Goal: Task Accomplishment & Management: Complete application form

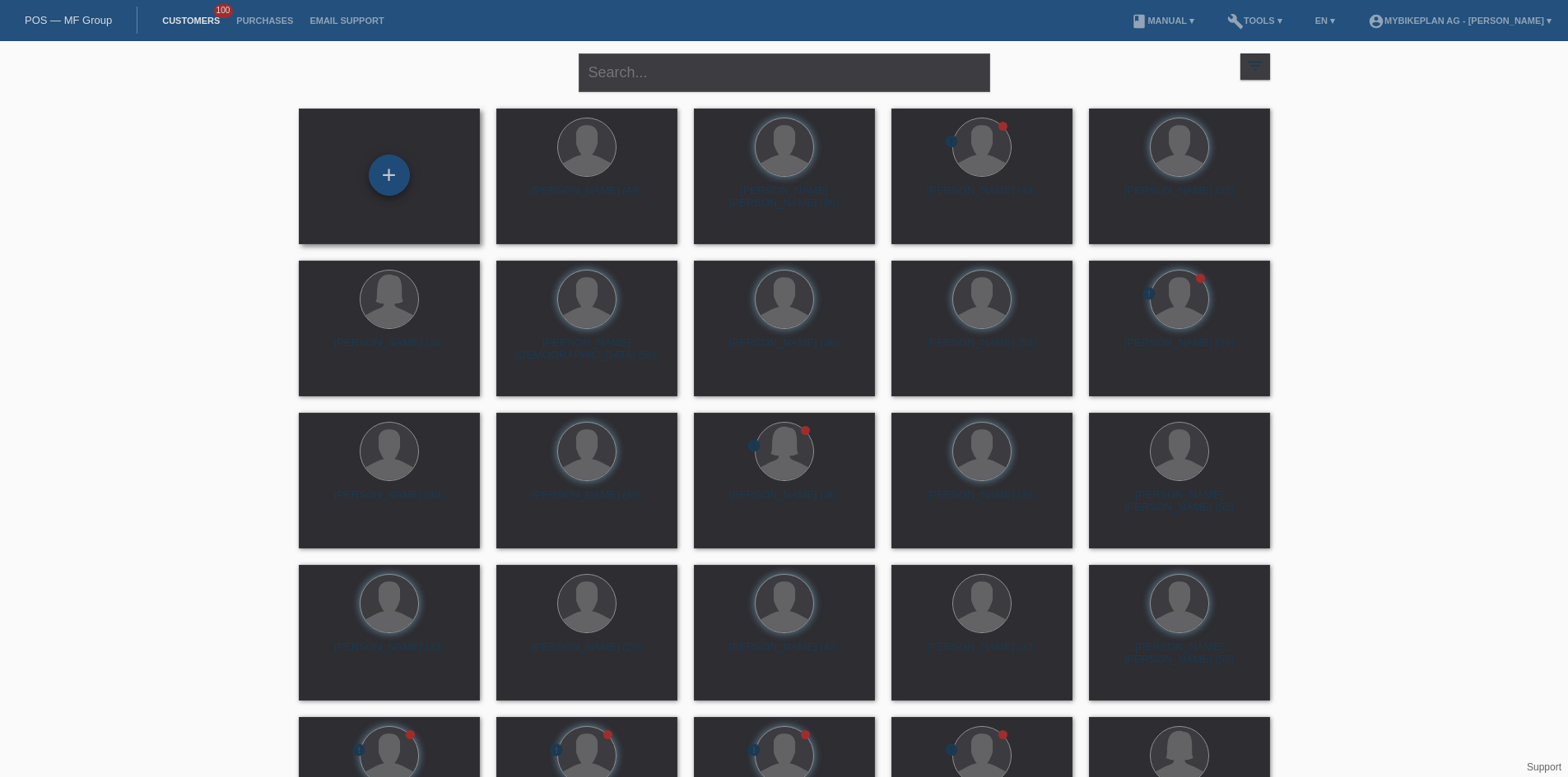
click at [391, 178] on div "+" at bounding box center [389, 175] width 42 height 42
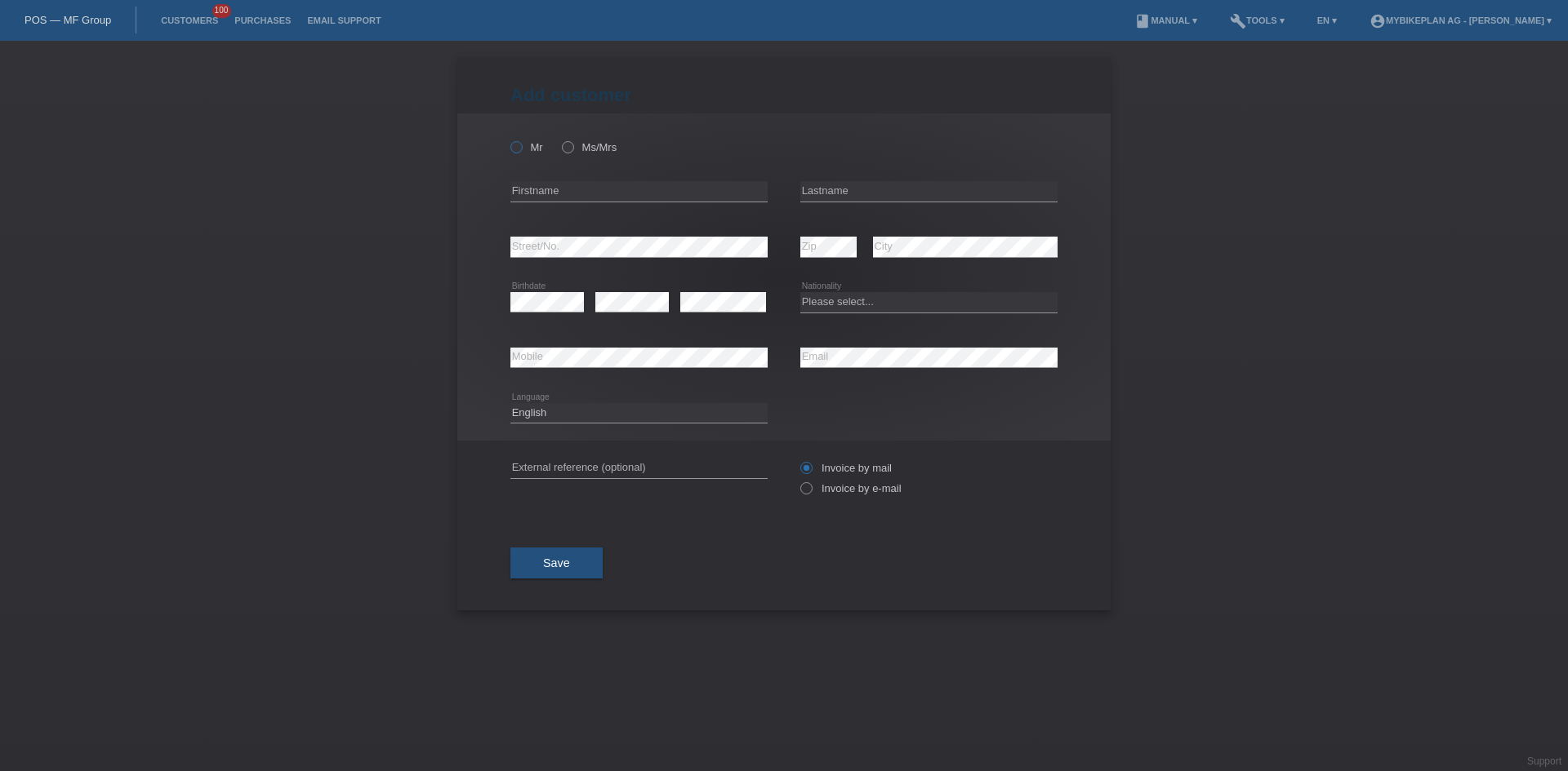
click at [508, 139] on icon at bounding box center [508, 139] width 0 height 0
click at [521, 145] on input "Mr" at bounding box center [515, 146] width 11 height 11
radio input "true"
click at [592, 190] on input "text" at bounding box center [639, 191] width 257 height 20
paste input "[PERSON_NAME]"
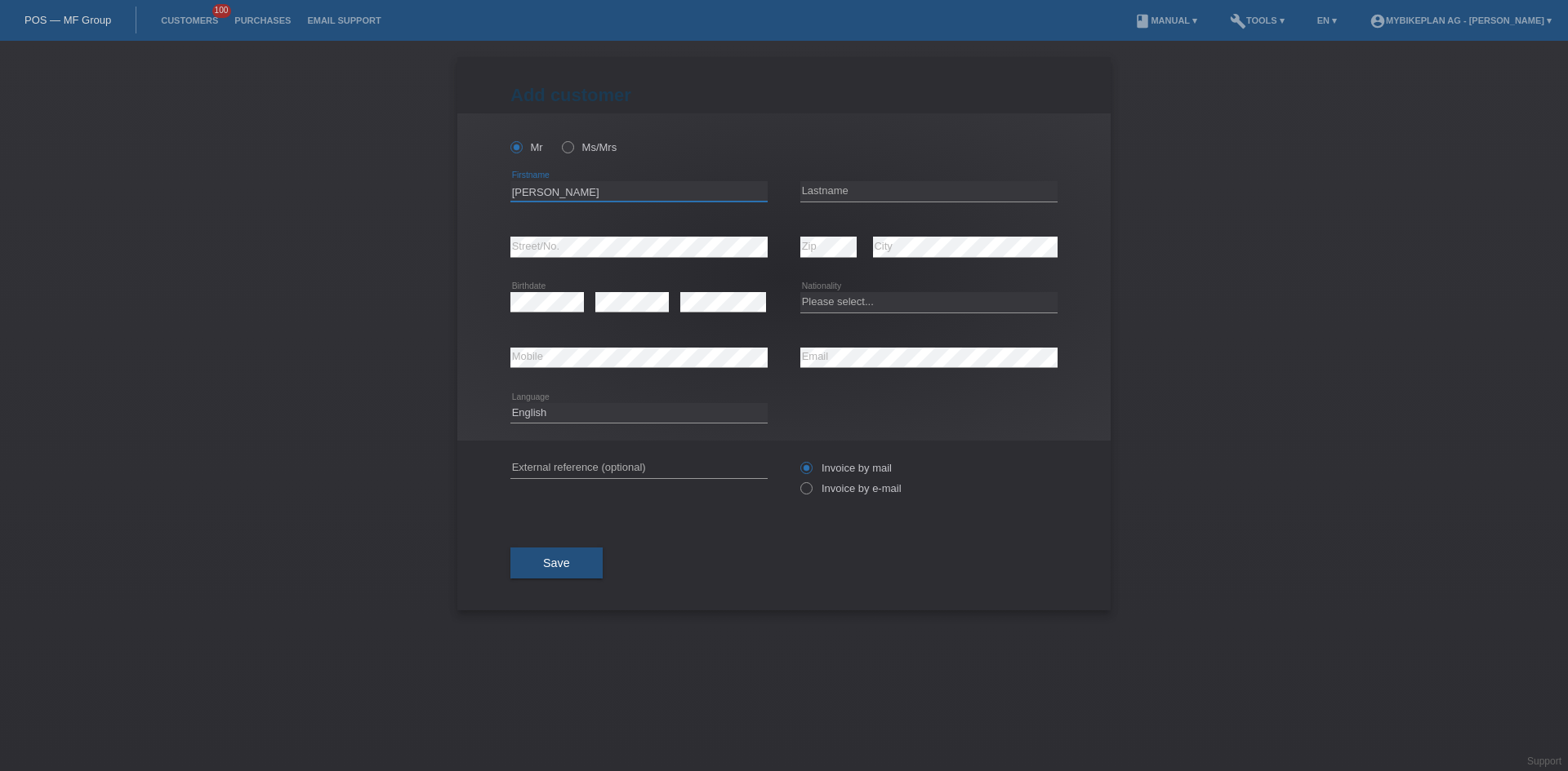
click at [612, 190] on input "[PERSON_NAME]" at bounding box center [639, 191] width 257 height 20
drag, startPoint x: 612, startPoint y: 190, endPoint x: 578, endPoint y: 195, distance: 34.4
click at [578, 195] on input "[PERSON_NAME]" at bounding box center [639, 191] width 257 height 20
type input "Bernhard"
click at [878, 188] on input "text" at bounding box center [928, 191] width 257 height 20
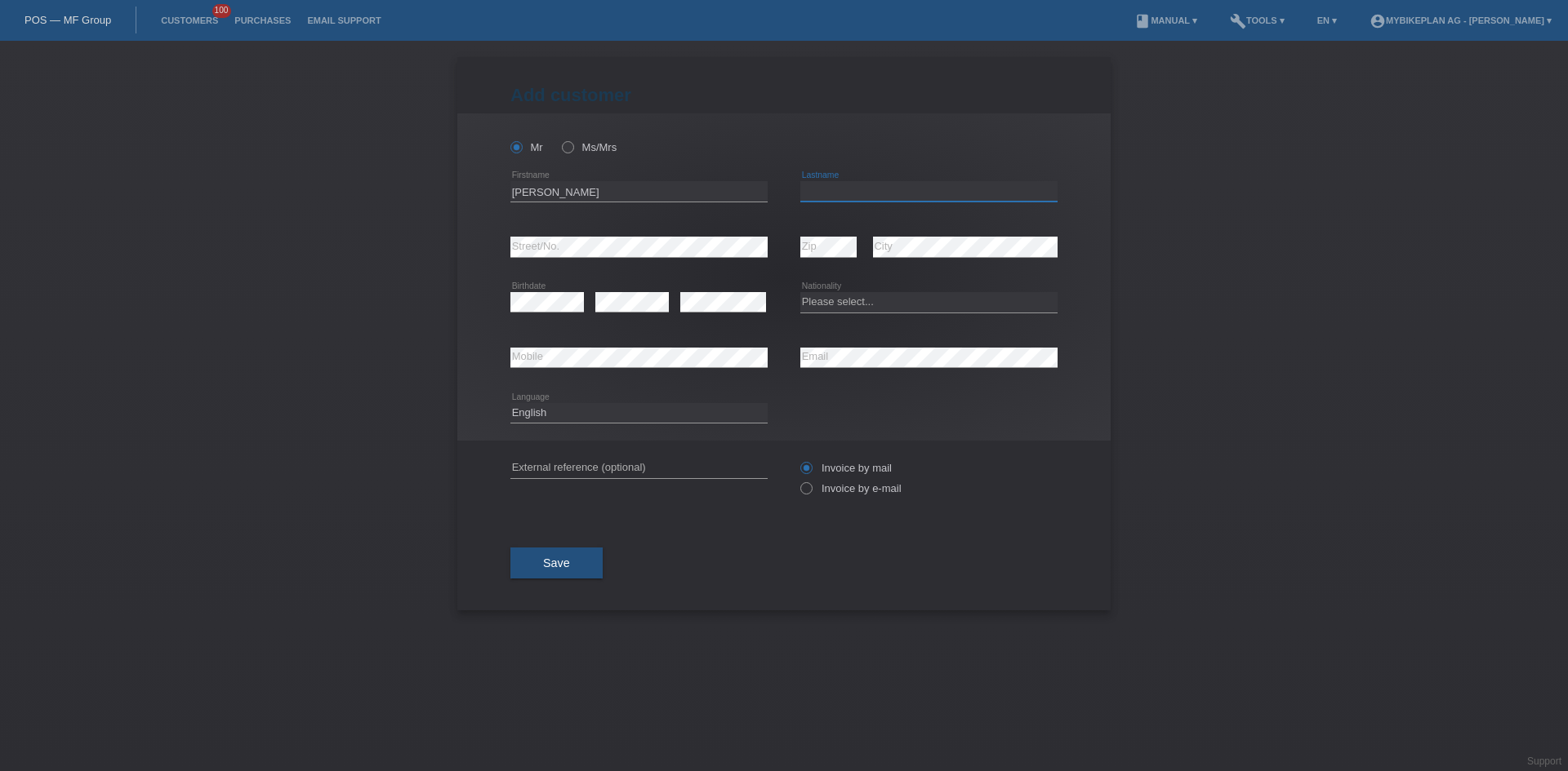
paste input "Maeder"
type input "Maeder"
click at [846, 302] on select "Please select... Switzerland Austria Germany Liechtenstein ------------ Afghani…" at bounding box center [928, 302] width 257 height 19
select select "CH"
click at [800, 292] on select "Please select... Switzerland Austria Germany Liechtenstein ------------ Afghani…" at bounding box center [928, 302] width 257 height 19
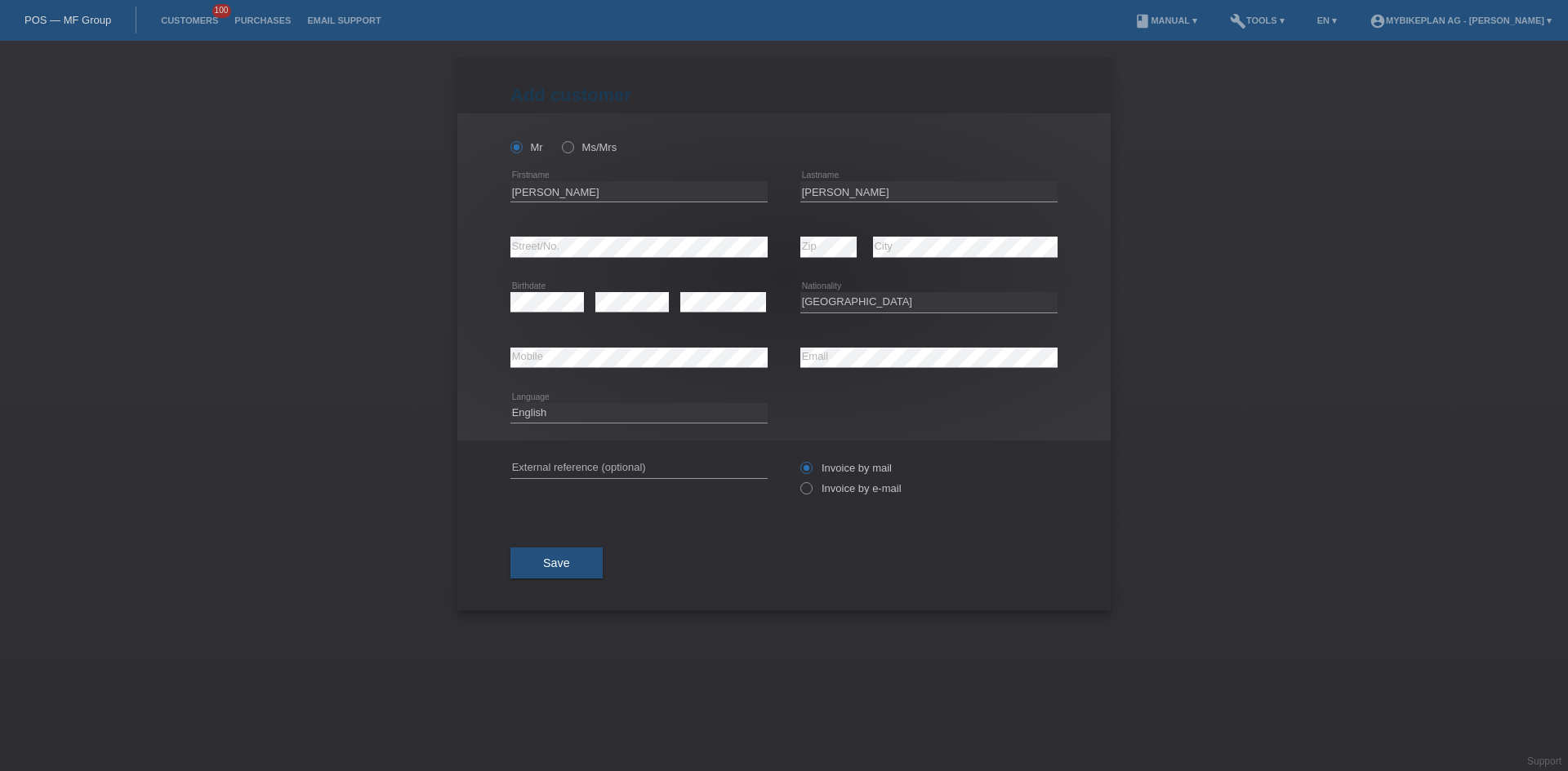
click at [620, 271] on div "error Street/No." at bounding box center [639, 247] width 257 height 56
click at [546, 410] on select "Deutsch Français Italiano English" at bounding box center [639, 413] width 257 height 19
select select "de"
click at [510, 404] on select "Deutsch Français Italiano English" at bounding box center [639, 413] width 257 height 19
click at [589, 409] on select "Deutsch Français Italiano English" at bounding box center [639, 413] width 257 height 19
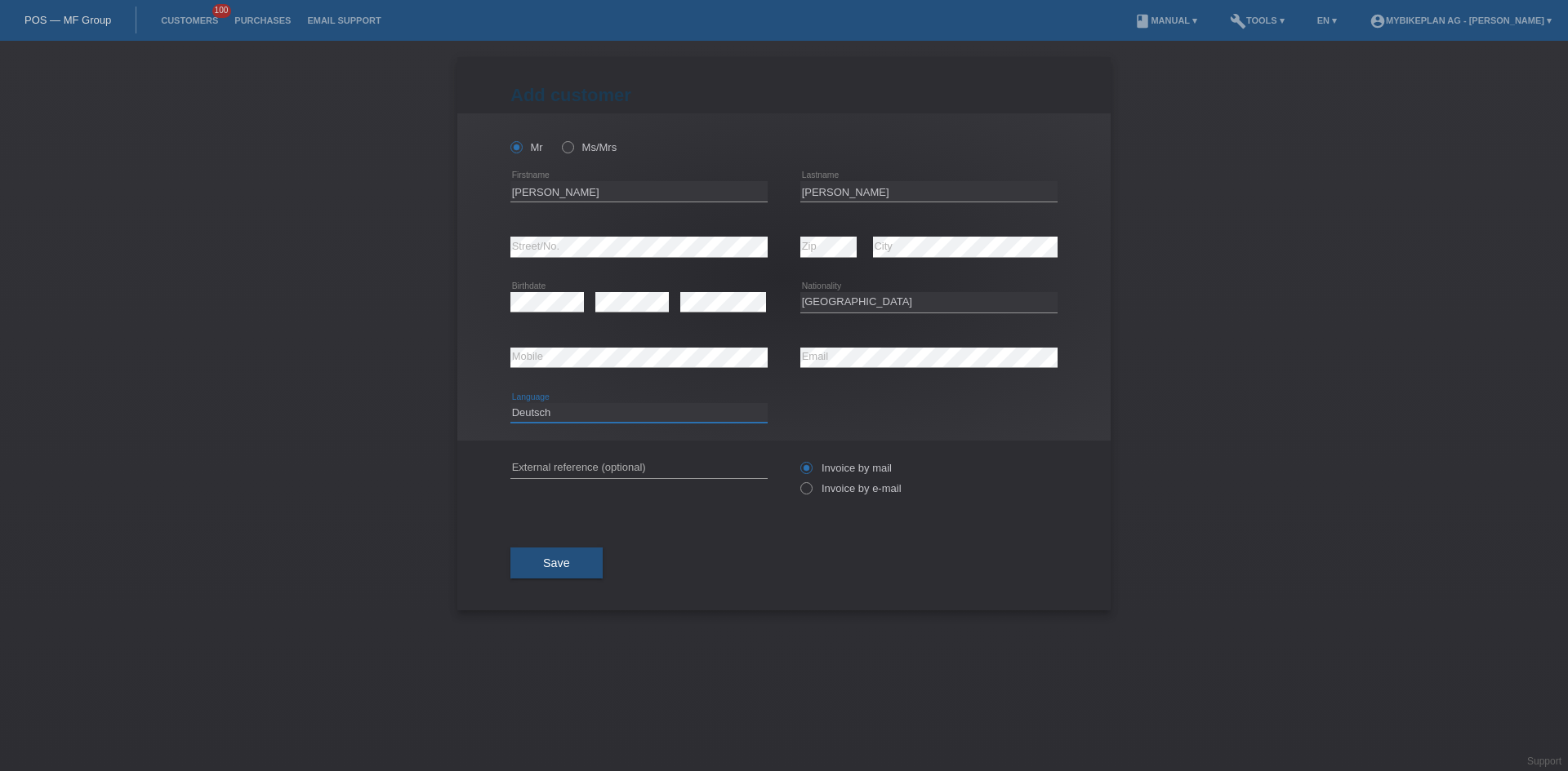
click at [510, 404] on select "Deutsch Français Italiano English" at bounding box center [639, 413] width 257 height 19
click at [815, 490] on label "Invoice by e-mail" at bounding box center [851, 488] width 102 height 12
click at [810, 490] on input "Invoice by e-mail" at bounding box center [805, 492] width 11 height 20
radio input "true"
click at [557, 569] on span "Save" at bounding box center [556, 564] width 27 height 13
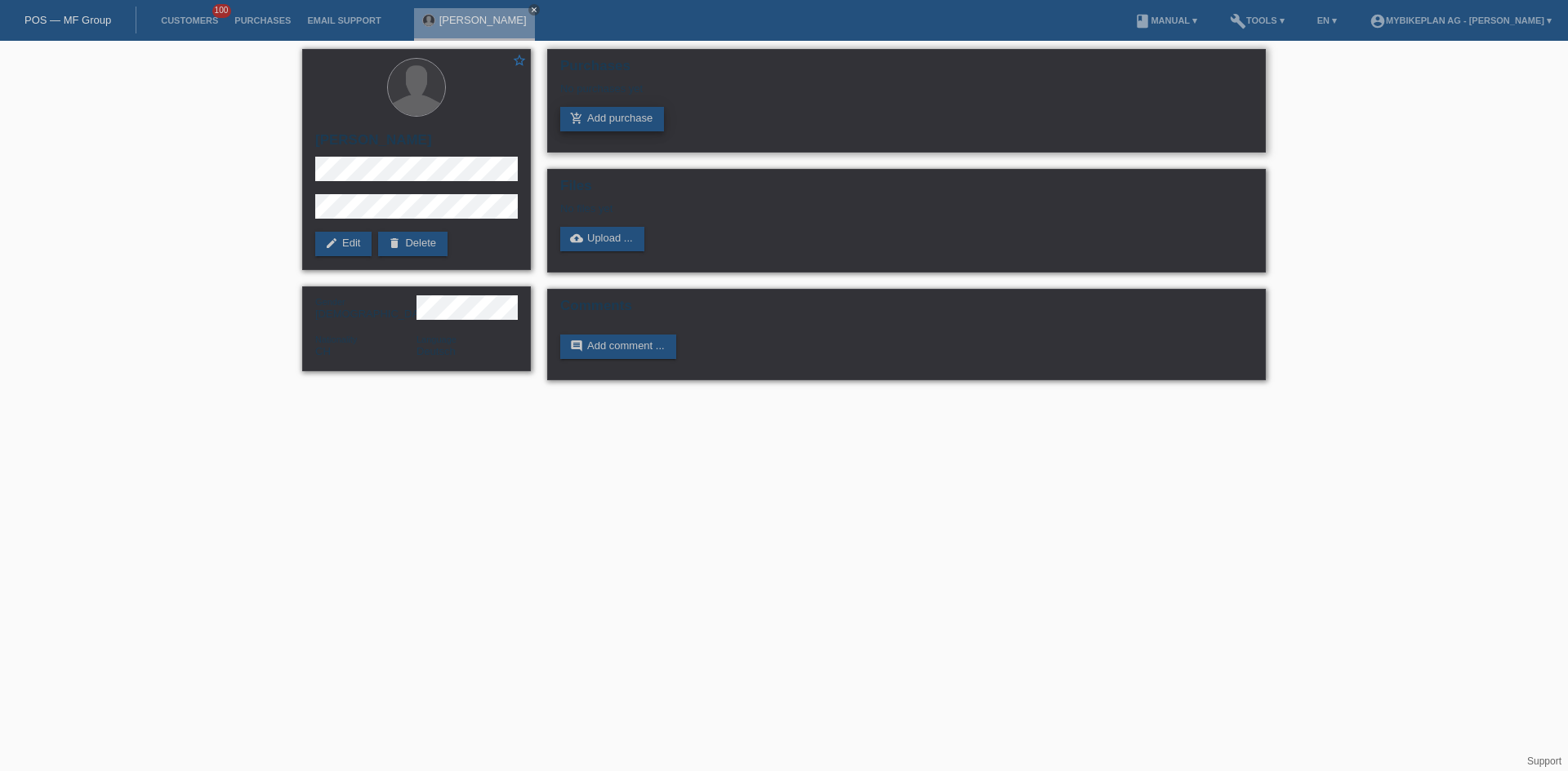
click at [650, 117] on link "add_shopping_cart Add purchase" at bounding box center [612, 120] width 104 height 25
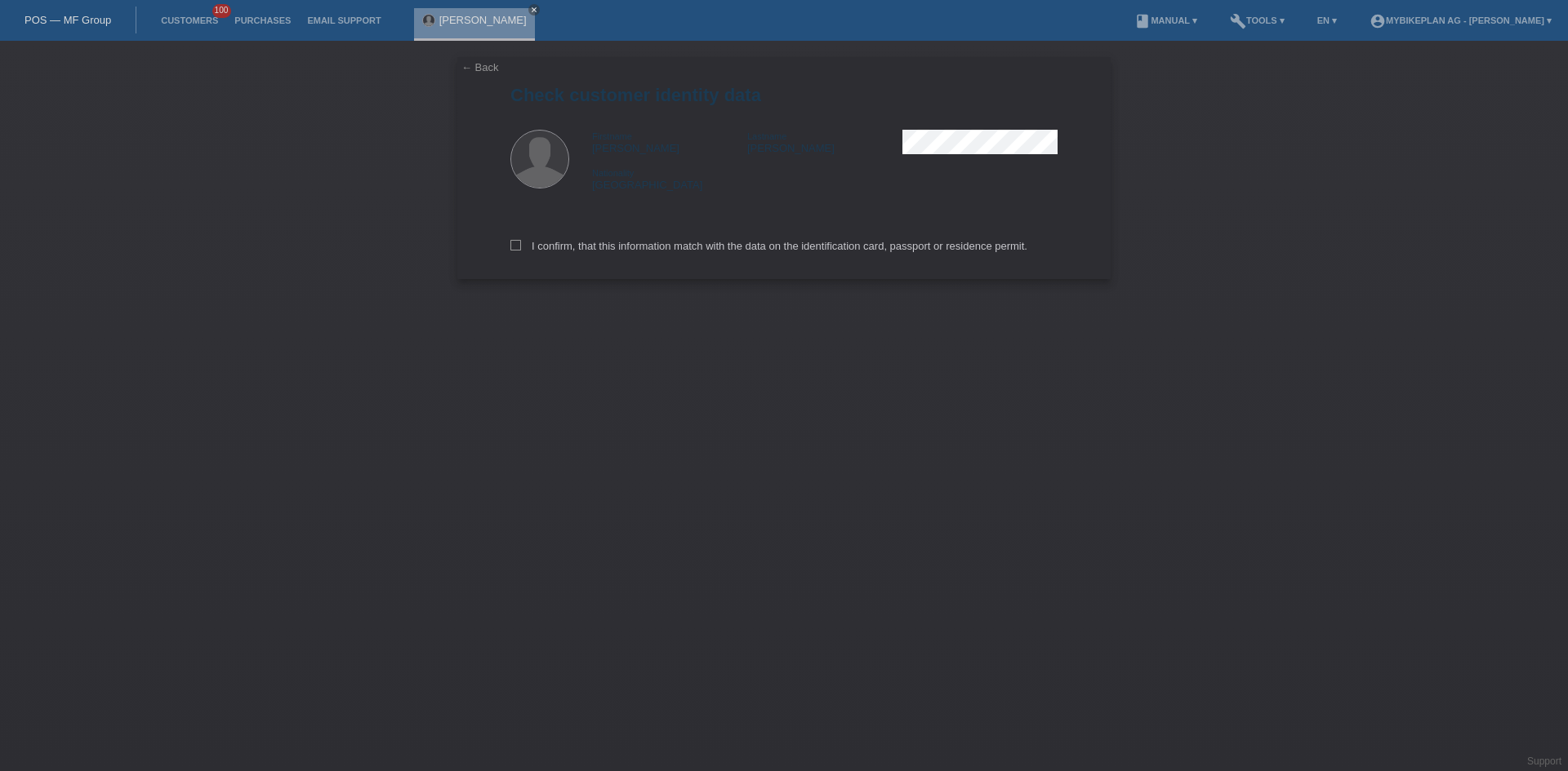
click at [517, 239] on div "I confirm, that this information match with the data on the identification card…" at bounding box center [784, 243] width 547 height 72
click at [523, 242] on label "I confirm, that this information match with the data on the identification card…" at bounding box center [768, 245] width 517 height 12
click at [521, 242] on input "I confirm, that this information match with the data on the identification card…" at bounding box center [515, 245] width 11 height 11
checkbox input "true"
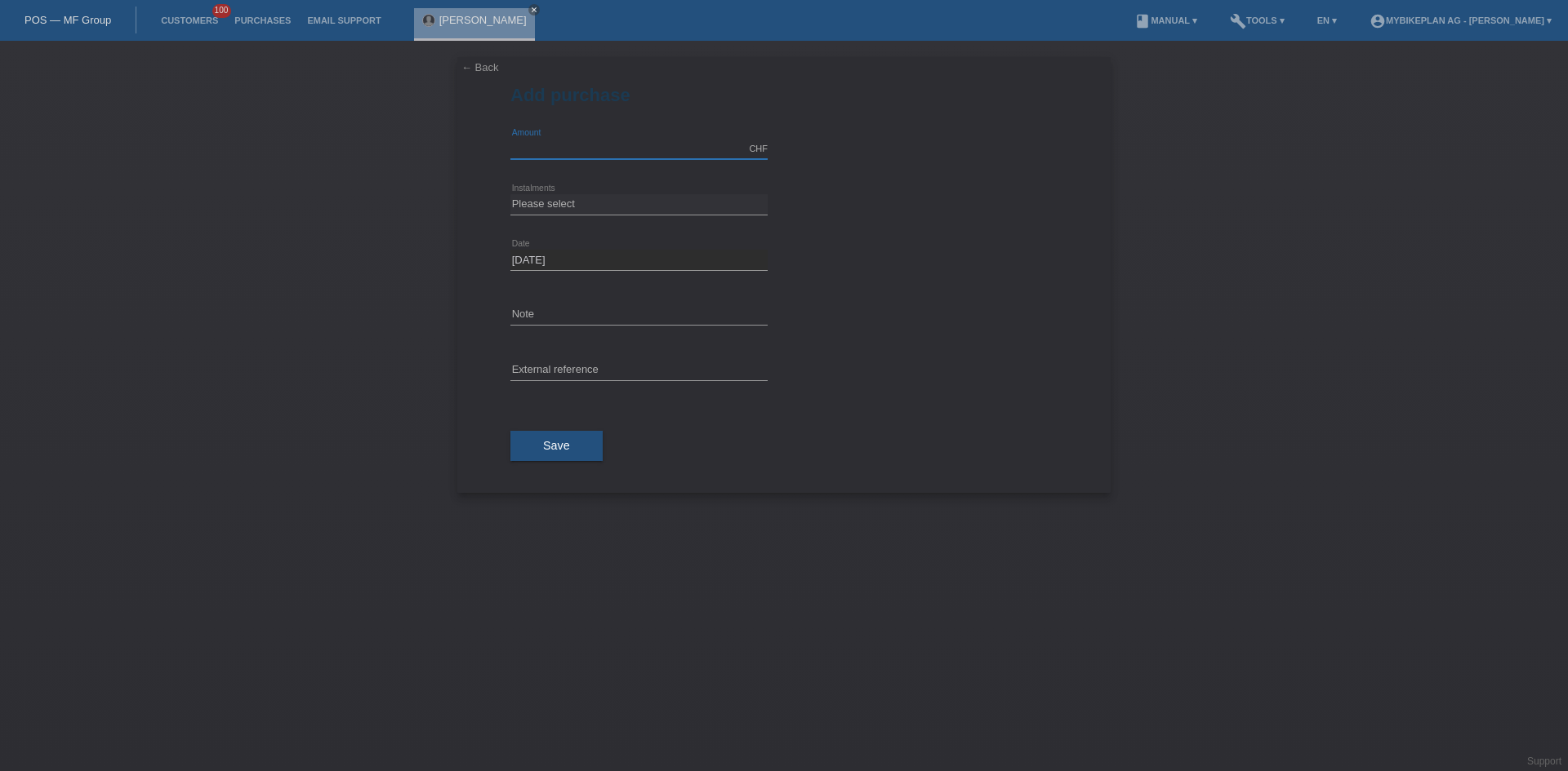
click at [607, 145] on input "text" at bounding box center [639, 149] width 257 height 20
type input "15000.00"
click at [607, 197] on select "Please select 6 instalments 12 instalments 18 instalments 24 instalments 36 ins…" at bounding box center [639, 204] width 257 height 19
select select "488"
click at [510, 195] on select "Please select 6 instalments 12 instalments 18 instalments 24 instalments 36 ins…" at bounding box center [639, 204] width 257 height 19
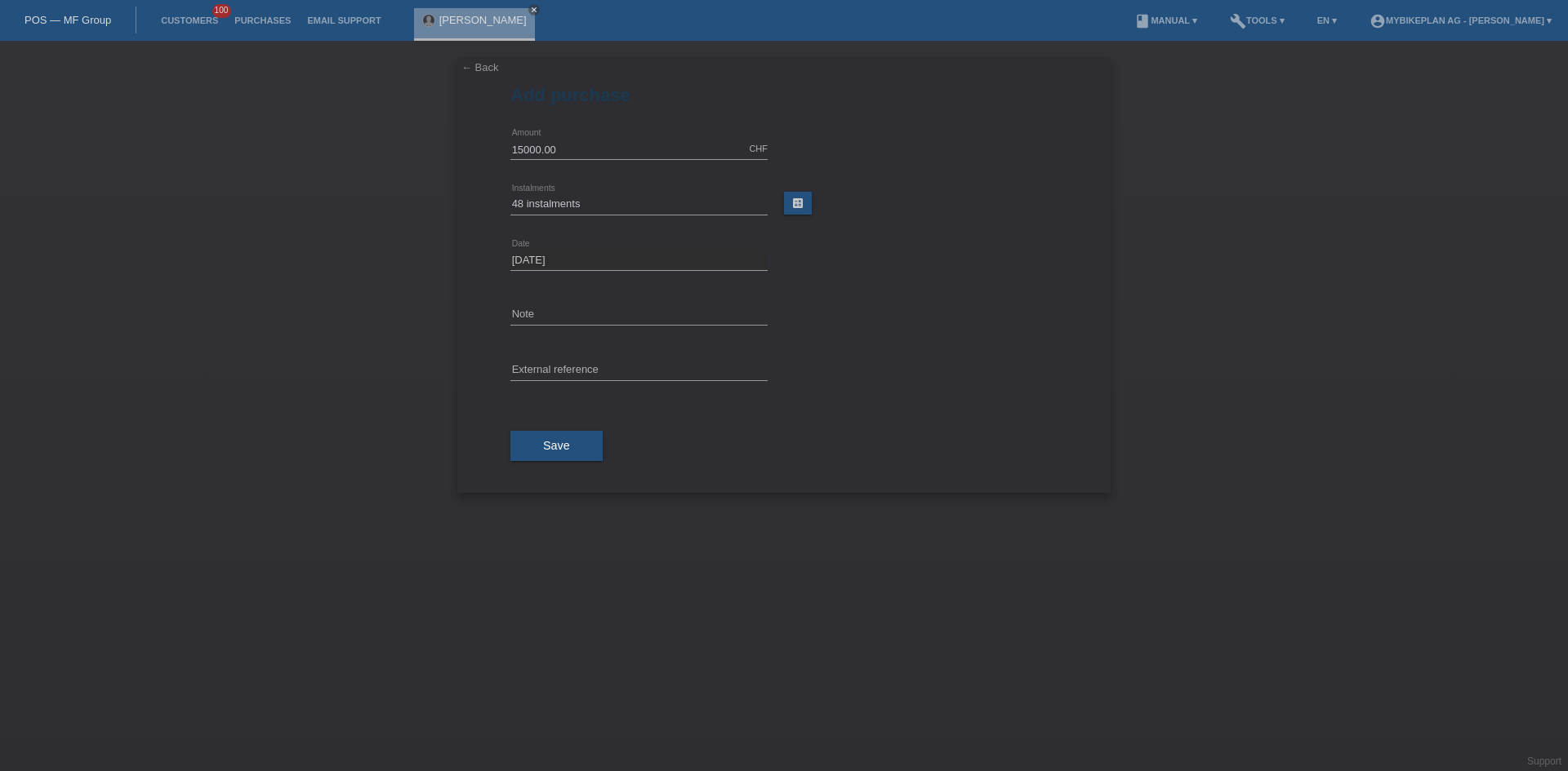
click at [570, 422] on div "Save" at bounding box center [784, 446] width 547 height 95
click at [569, 428] on div "Save" at bounding box center [784, 446] width 547 height 95
click at [566, 442] on span "Save" at bounding box center [556, 446] width 27 height 13
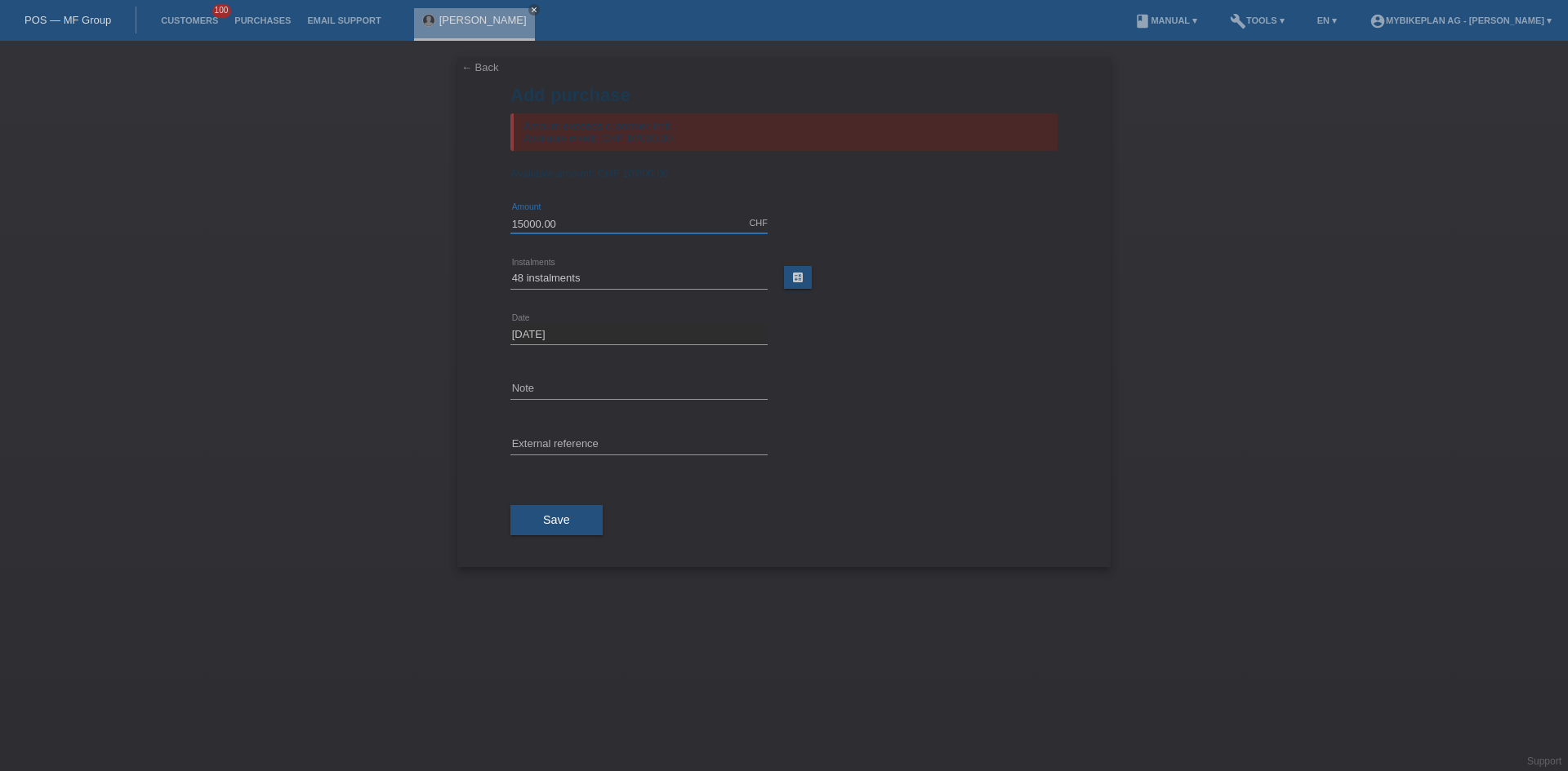
click at [524, 223] on input "15000.00" at bounding box center [639, 222] width 257 height 20
type input "10000.00"
click at [563, 525] on span "Save" at bounding box center [556, 520] width 27 height 13
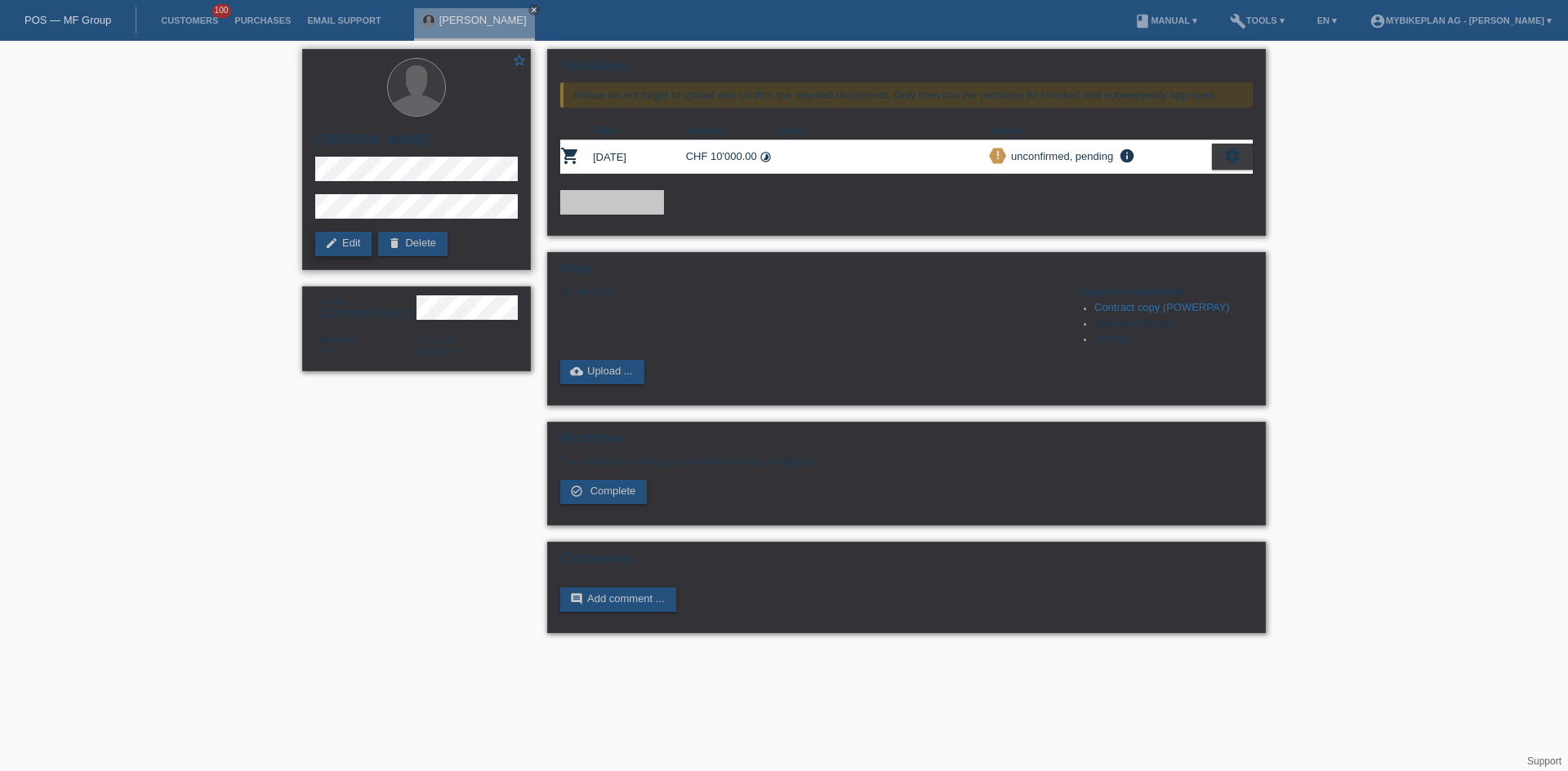
click at [344, 243] on link "edit Edit" at bounding box center [343, 245] width 57 height 25
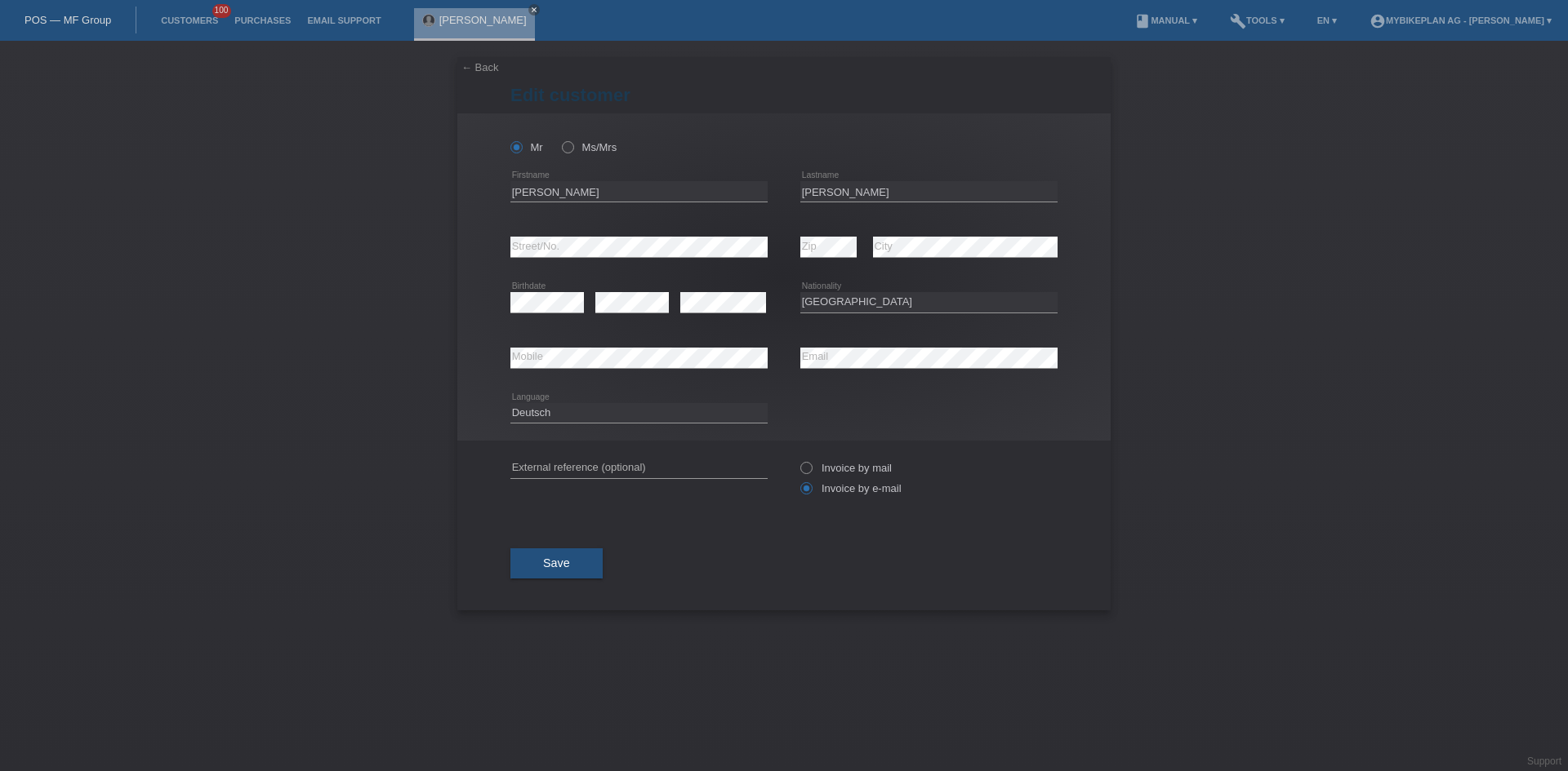
select select "CH"
click at [781, 365] on div "error Mobile error Email" at bounding box center [784, 359] width 547 height 56
click at [557, 563] on span "Save" at bounding box center [556, 564] width 27 height 13
